Goal: Task Accomplishment & Management: Complete application form

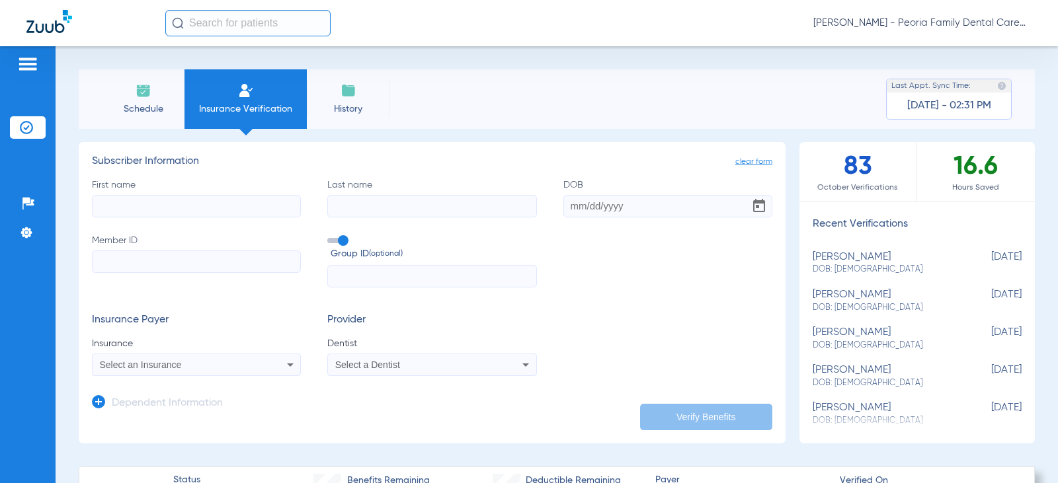
click at [193, 212] on input "First name" at bounding box center [196, 206] width 209 height 22
type input "[PERSON_NAME]"
click at [572, 208] on input "DOB" at bounding box center [667, 206] width 209 height 22
type input "[DATE]"
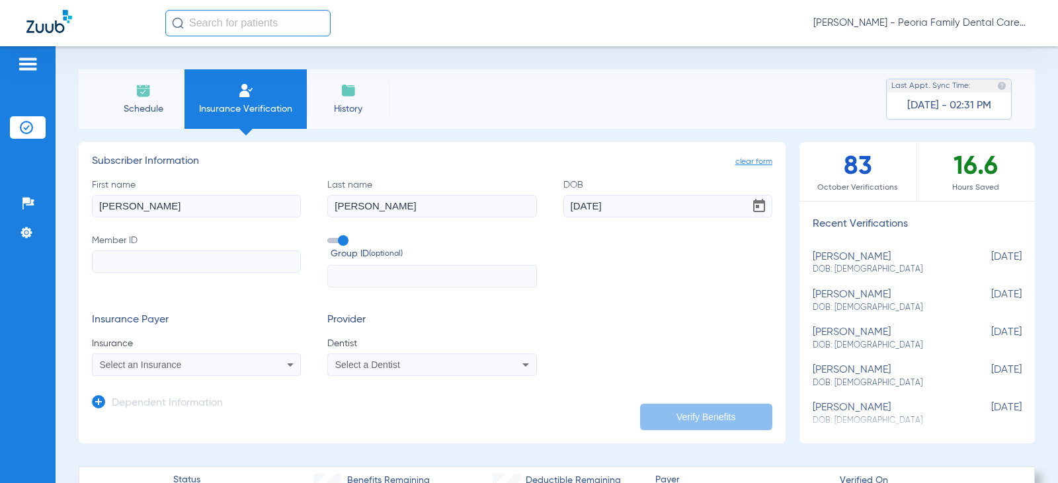
click at [131, 257] on input "Member ID" at bounding box center [196, 262] width 209 height 22
type input "941192884"
click at [357, 271] on input "text" at bounding box center [431, 276] width 209 height 22
type input "G-00027955"
click at [293, 366] on icon at bounding box center [290, 365] width 16 height 16
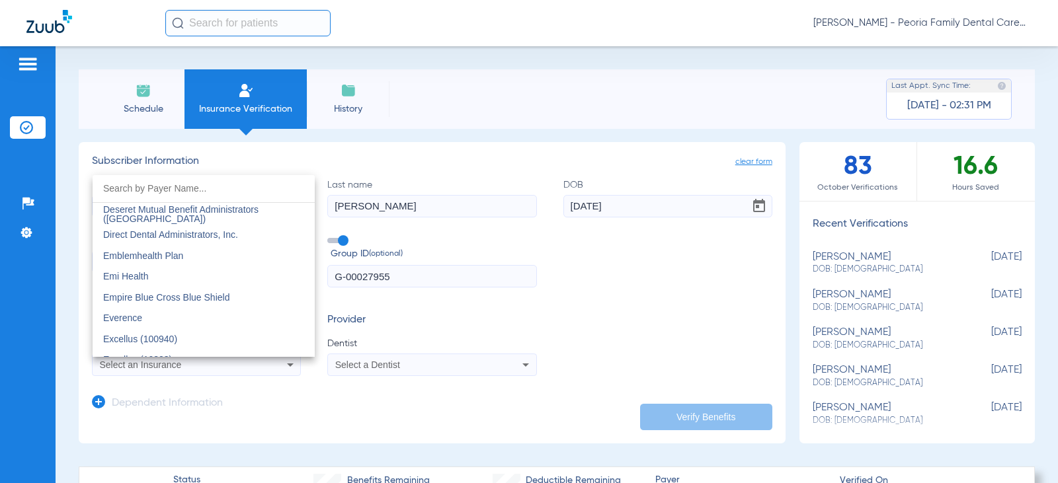
scroll to position [4329, 0]
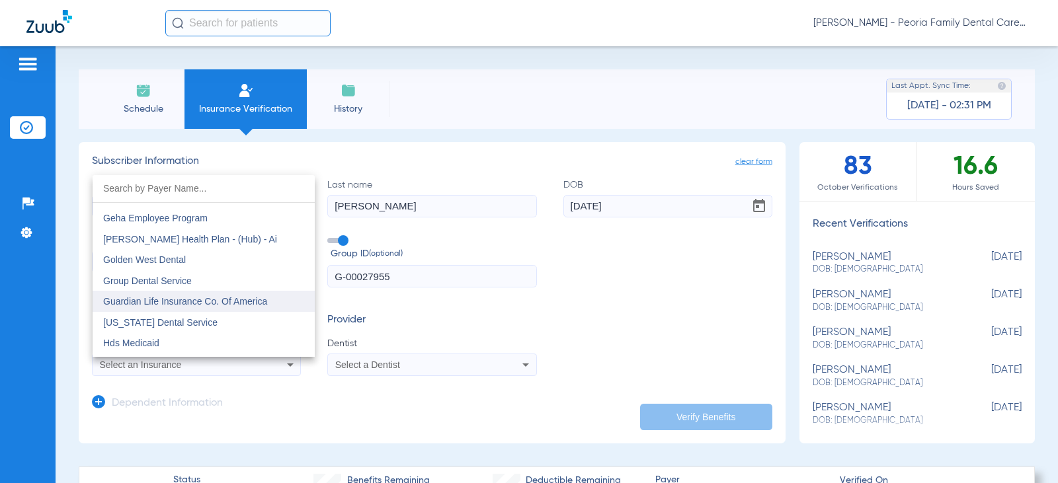
click at [169, 306] on span "Guardian Life Insurance Co. Of America" at bounding box center [185, 301] width 164 height 11
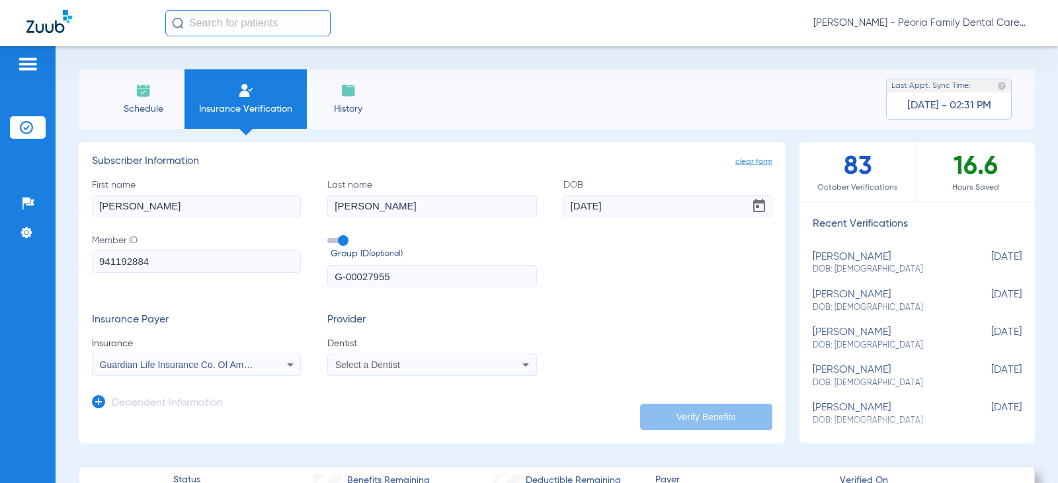
click at [523, 362] on icon at bounding box center [526, 365] width 16 height 16
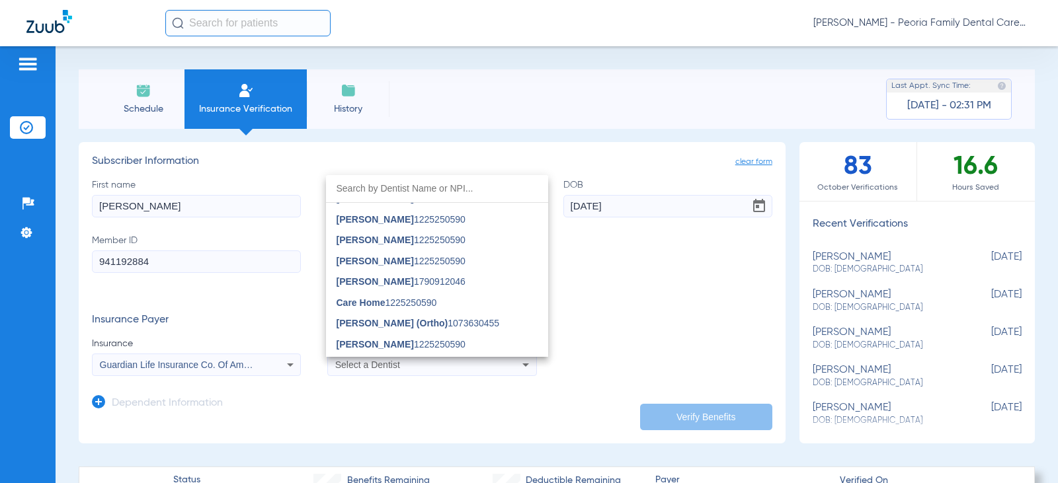
scroll to position [992, 0]
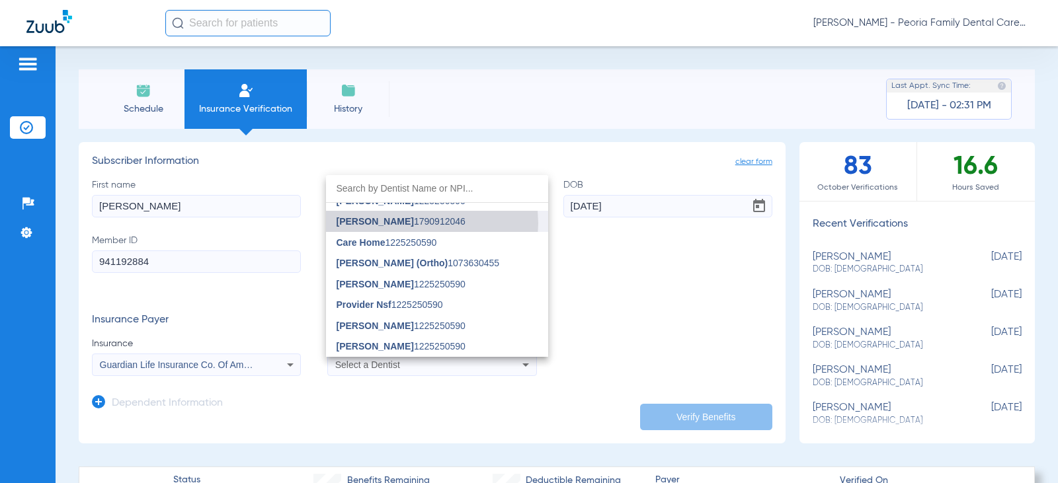
click at [417, 224] on span "[PERSON_NAME] 1790912046" at bounding box center [401, 221] width 129 height 9
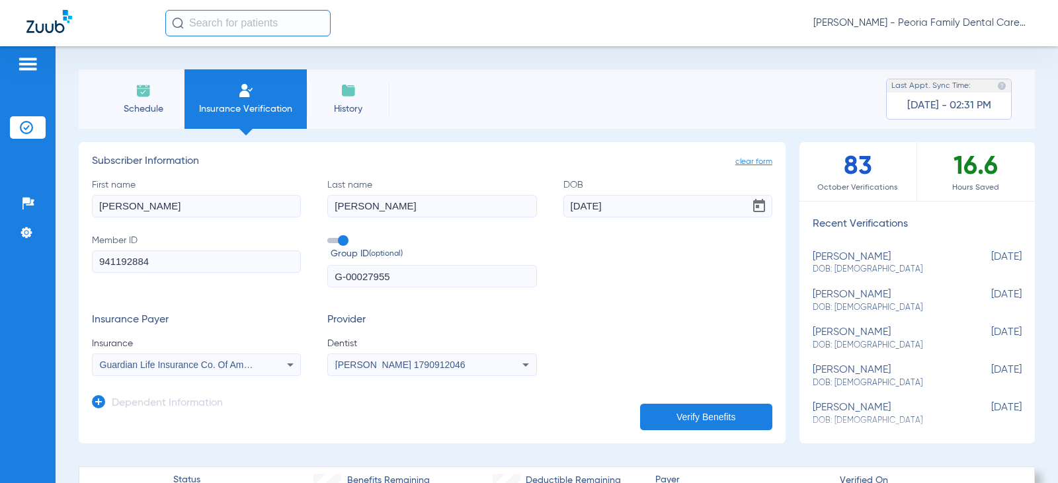
click at [694, 417] on button "Verify Benefits" at bounding box center [706, 417] width 132 height 26
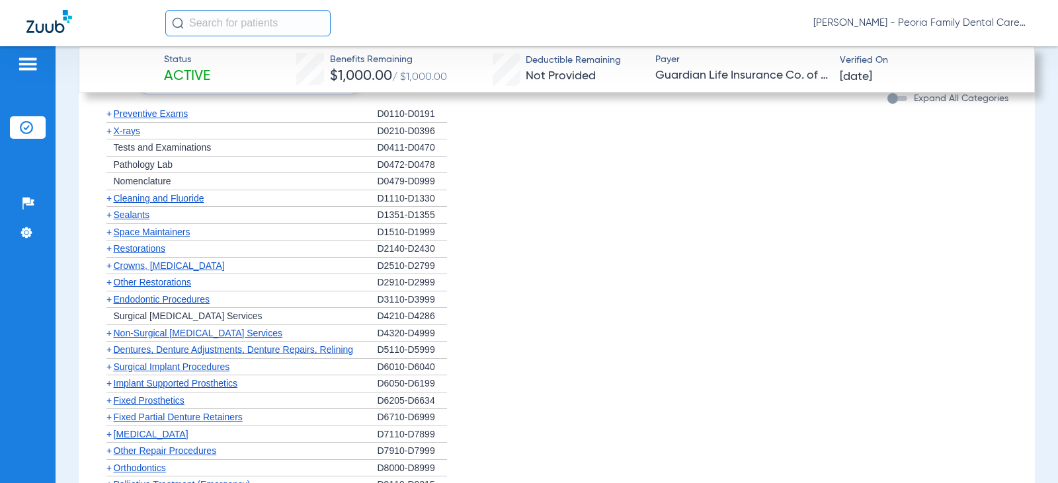
scroll to position [1984, 0]
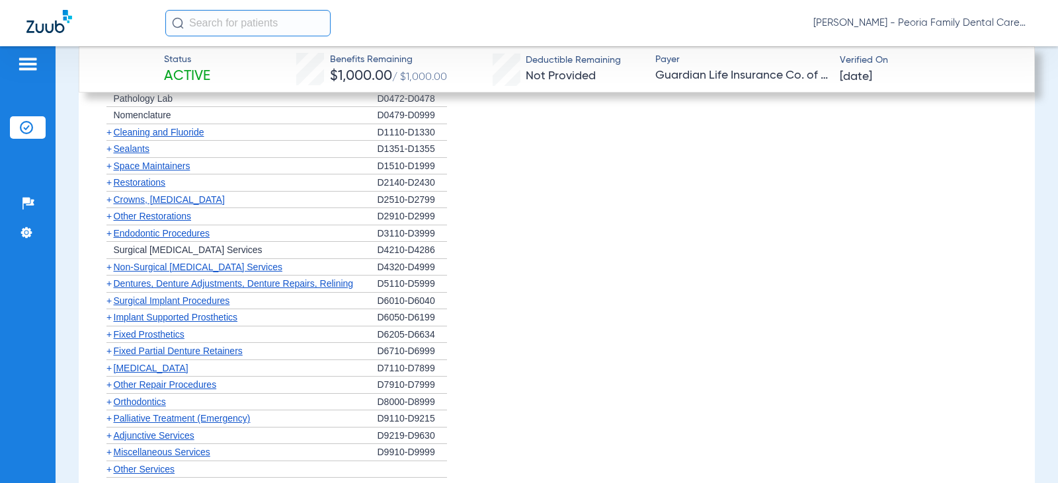
click at [151, 397] on span "Orthodontics" at bounding box center [140, 402] width 52 height 11
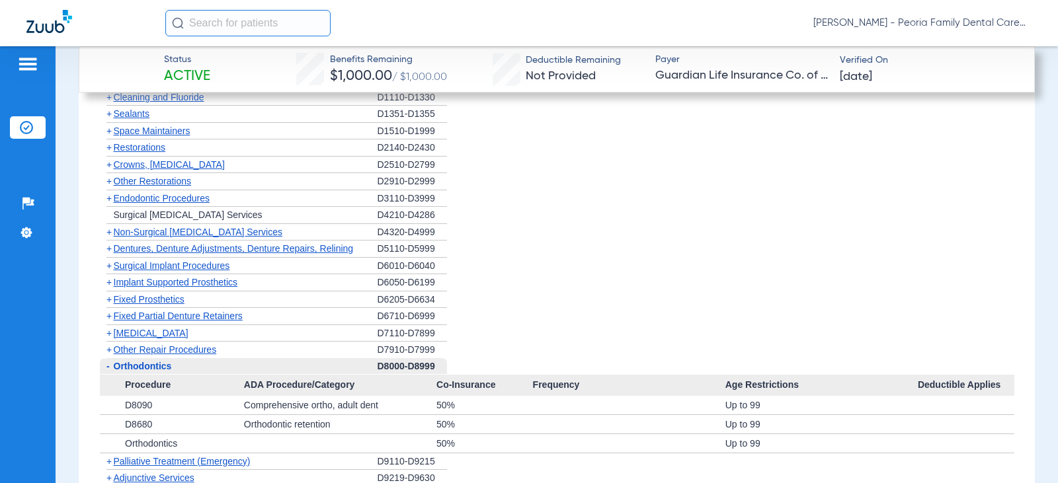
scroll to position [2116, 0]
